Goal: Find specific page/section: Find specific page/section

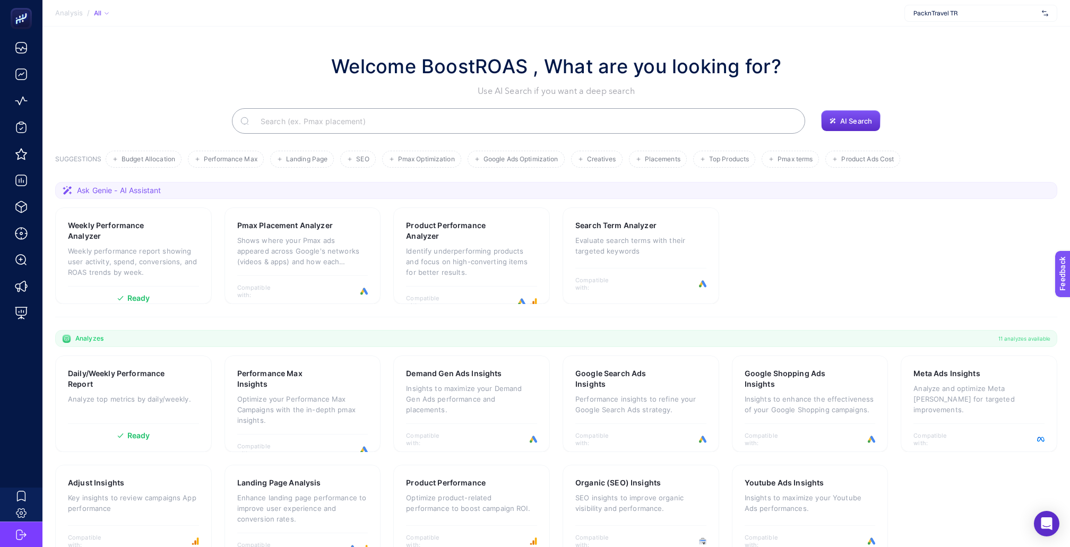
click at [1028, 13] on span "PacknTravel TR" at bounding box center [975, 13] width 124 height 8
type input "tamer"
click at [989, 34] on div "[DOMAIN_NAME]" at bounding box center [981, 35] width 152 height 17
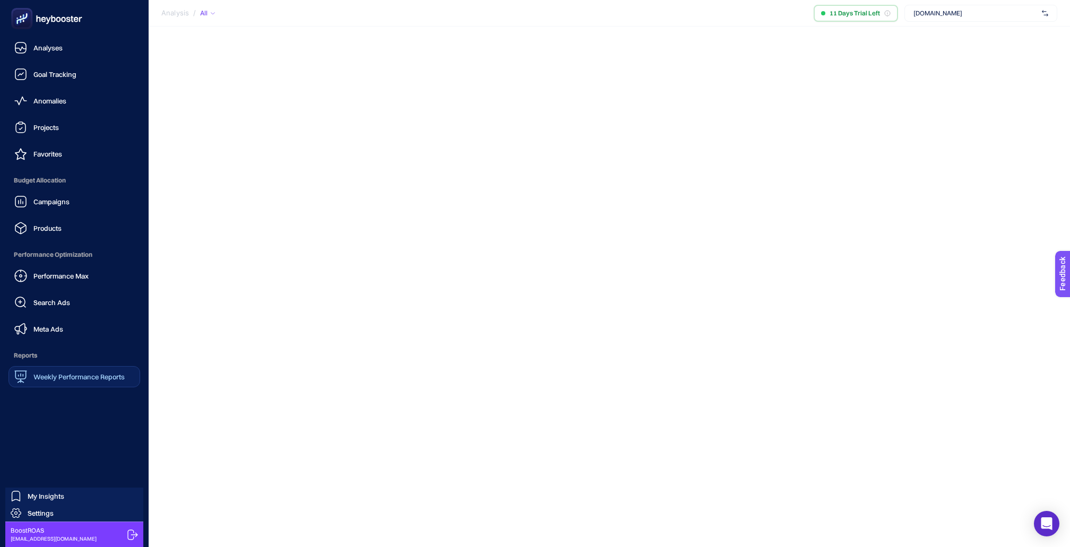
click at [51, 372] on span "Weekly Performance Reports" at bounding box center [78, 376] width 91 height 8
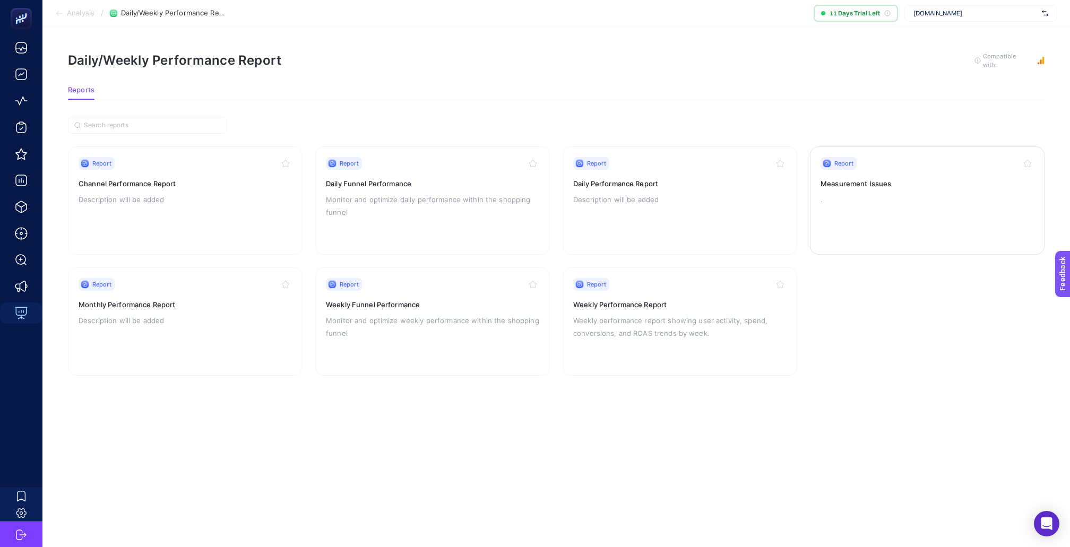
click at [875, 178] on h3 "Measurement Issues" at bounding box center [926, 183] width 213 height 11
